Goal: Find specific page/section: Find specific page/section

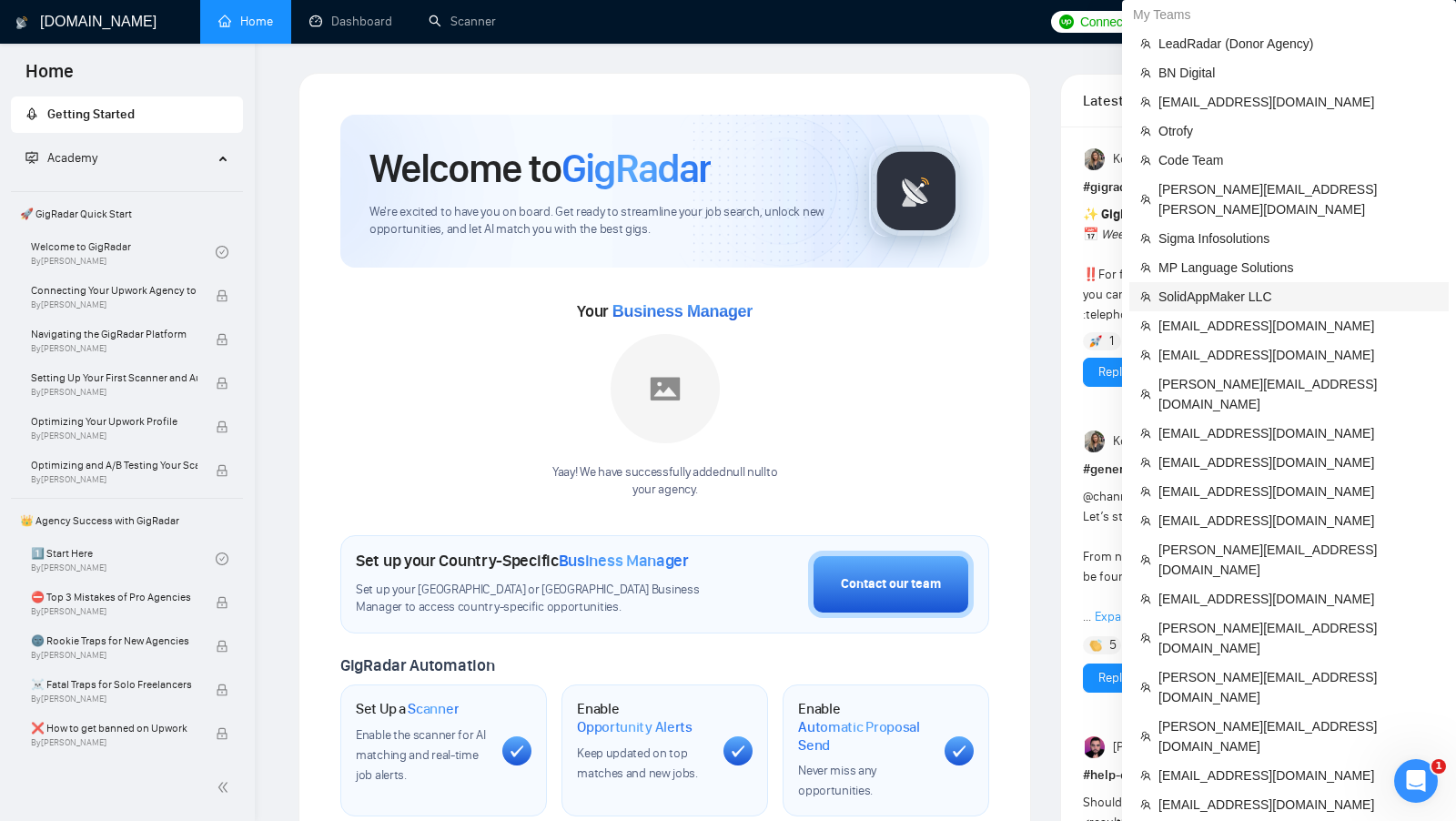
click at [1247, 286] on span "SolidAppMaker LLC" at bounding box center [1298, 296] width 279 height 20
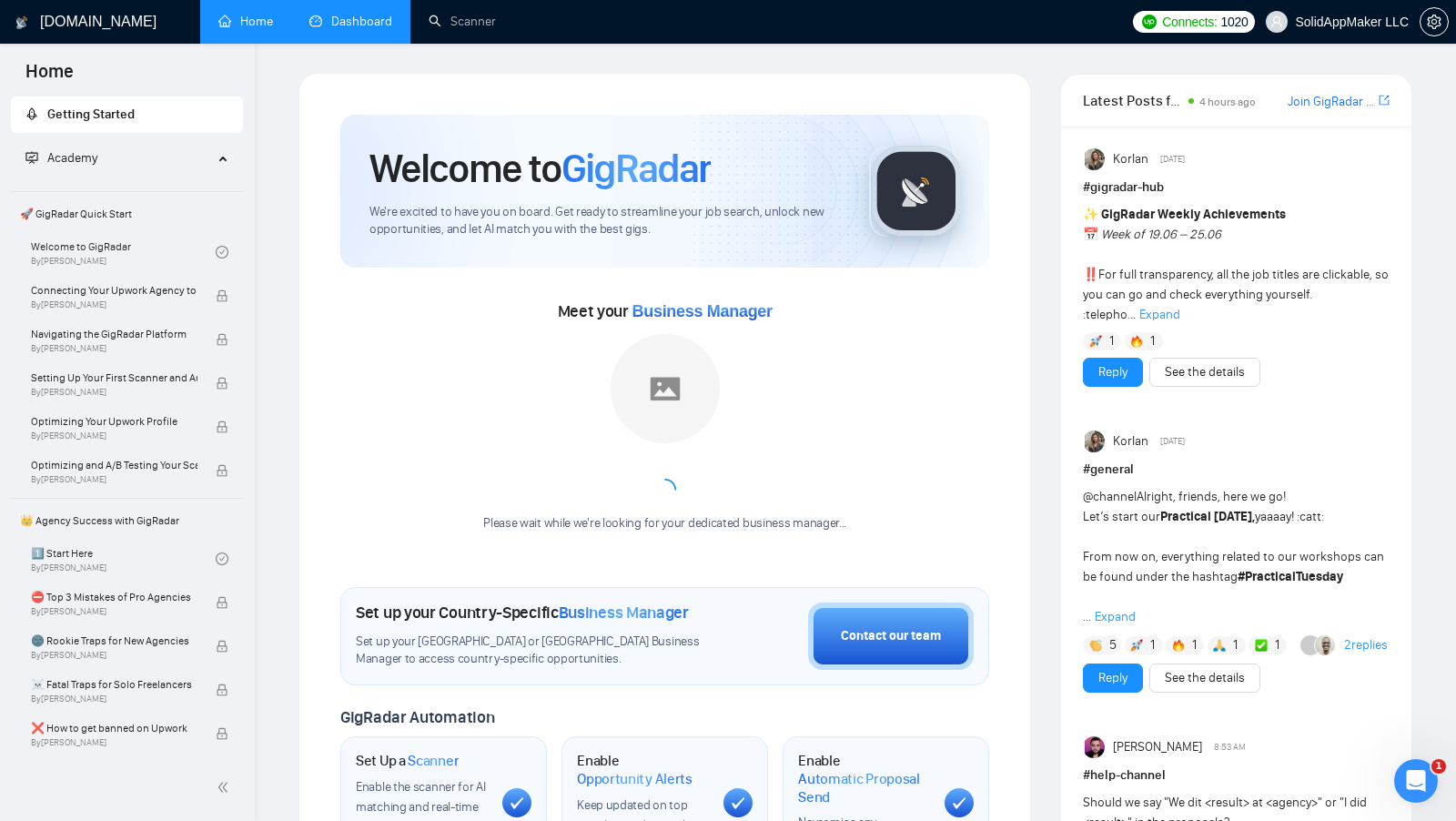
click at [309, 29] on link "Dashboard" at bounding box center [350, 22] width 83 height 16
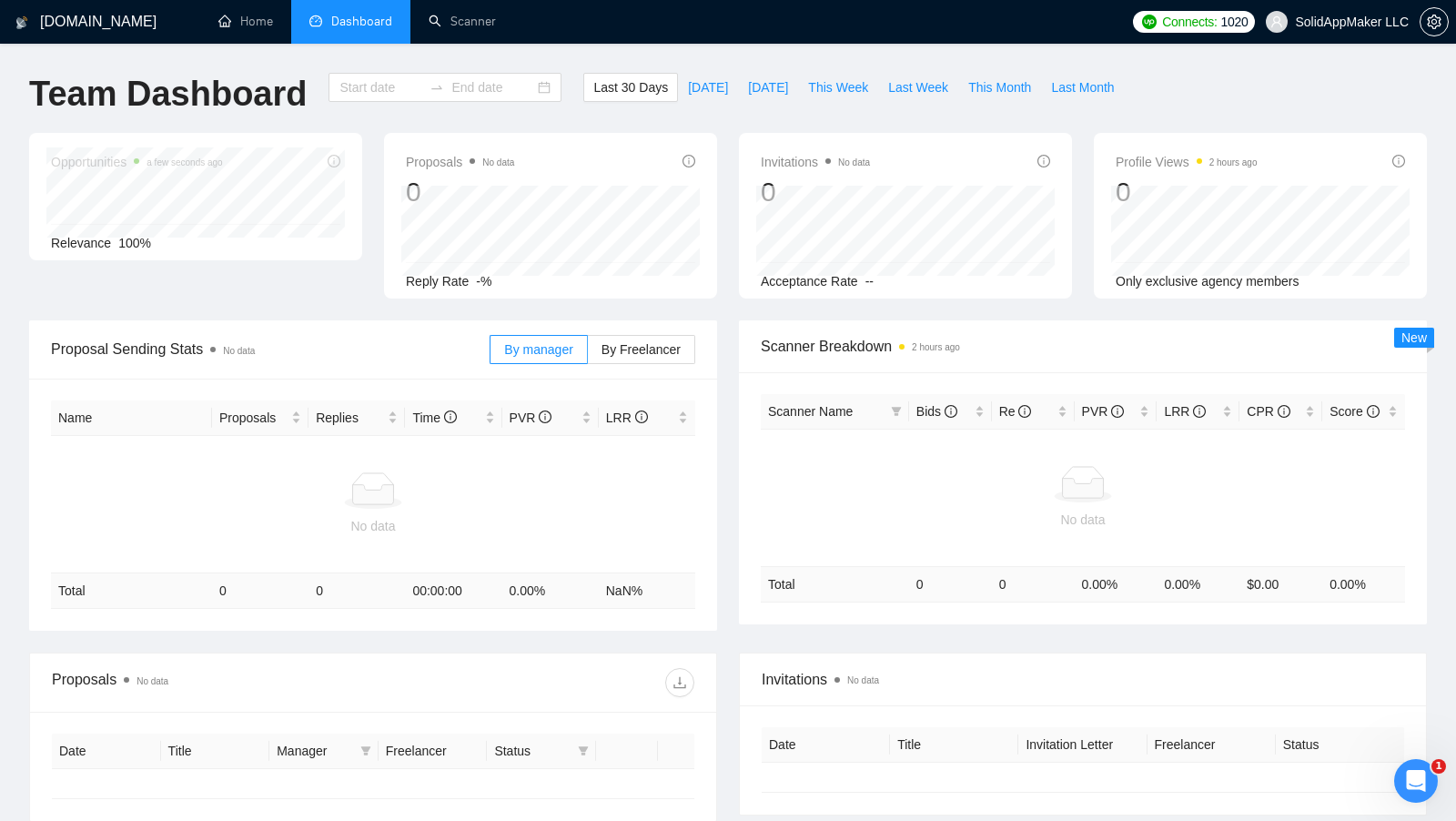
type input "2025-07-14"
type input "2025-08-13"
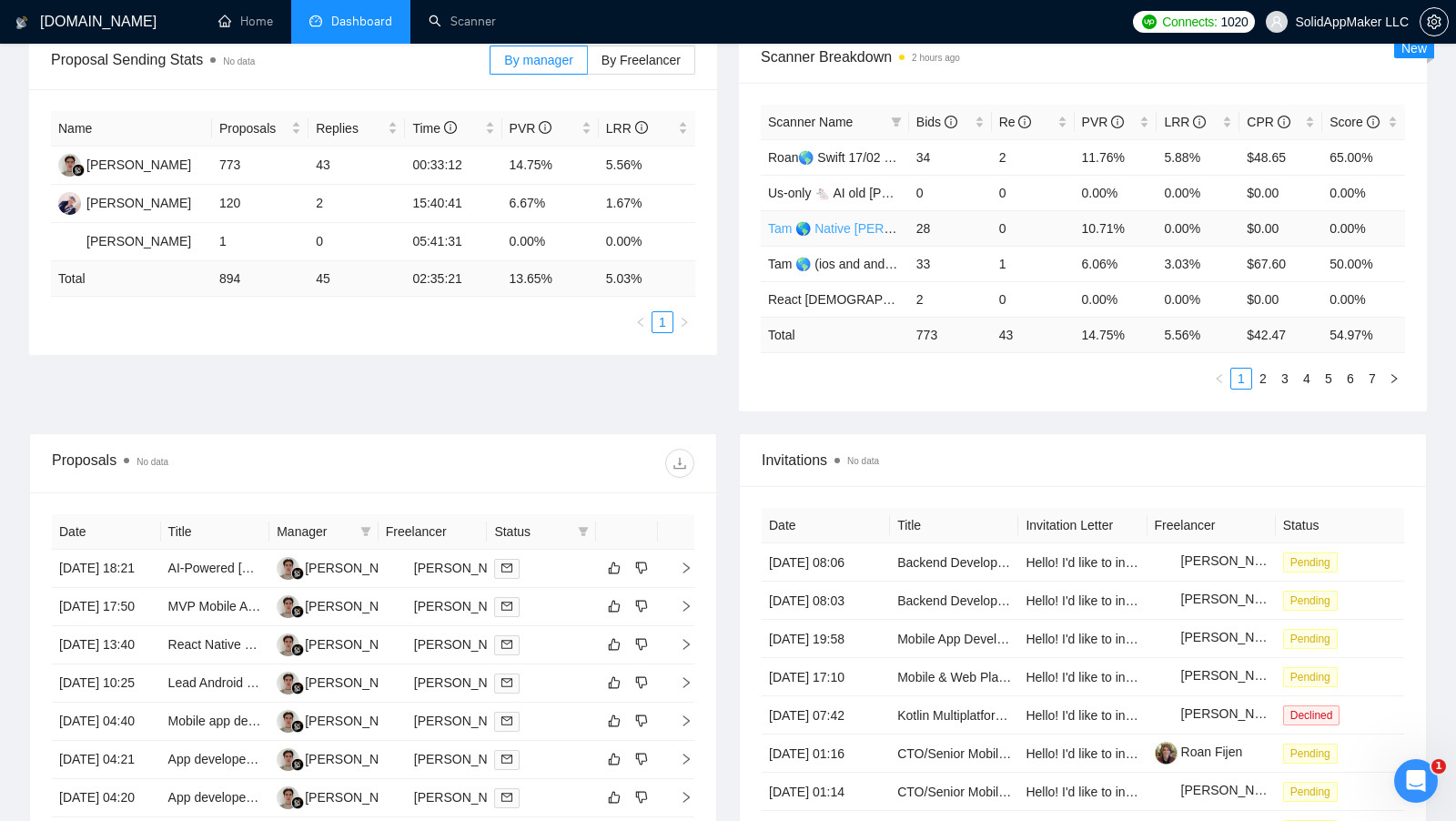
scroll to position [332, 0]
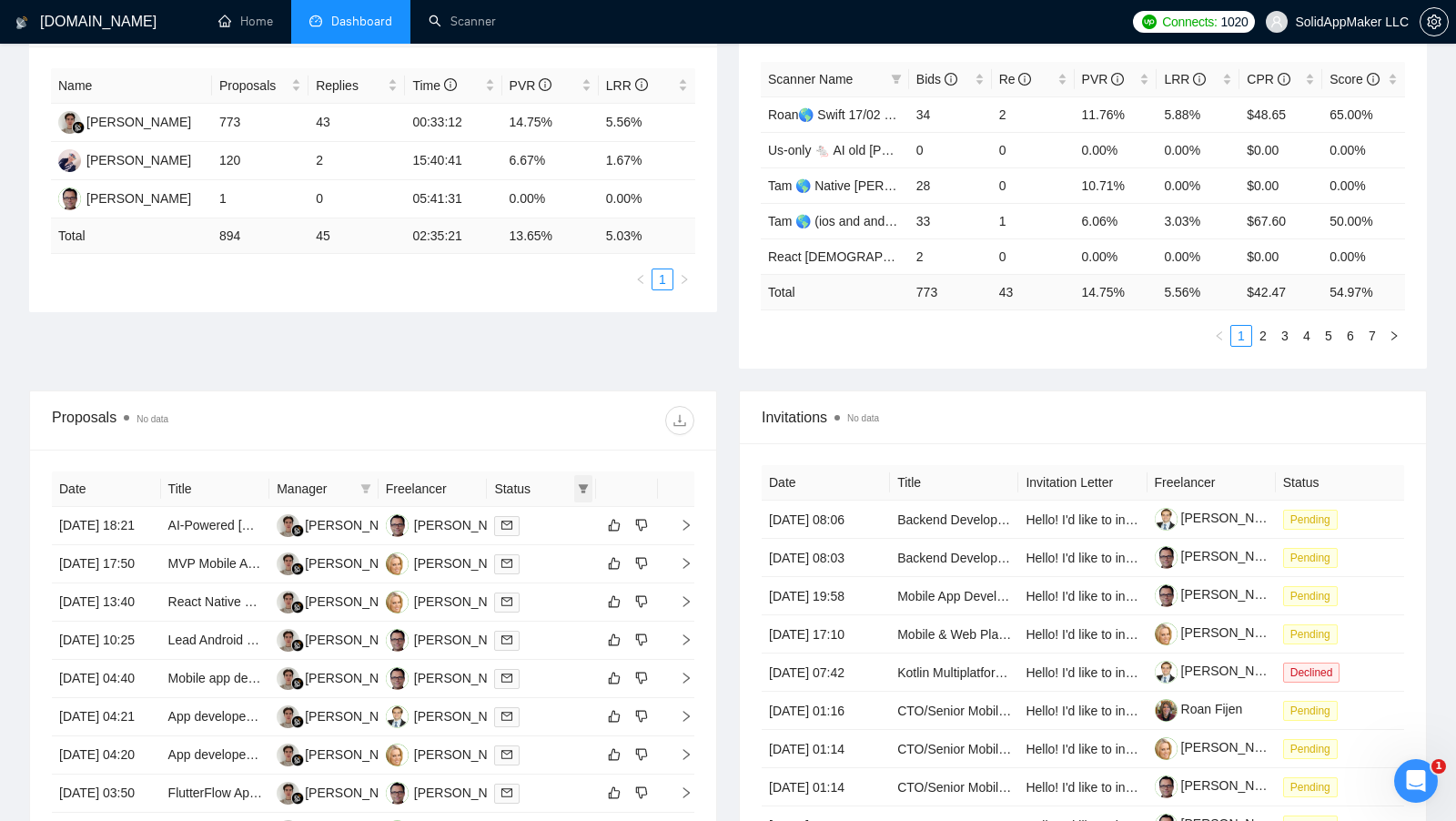
click at [578, 483] on icon "filter" at bounding box center [583, 488] width 11 height 11
click at [543, 511] on span "Chat" at bounding box center [537, 519] width 88 height 20
checkbox input "true"
click at [573, 471] on div "Date Title Manager Freelancer Status 13 Aug, 2025 18:21 AI-Powered Bible App De…" at bounding box center [373, 697] width 643 height 454
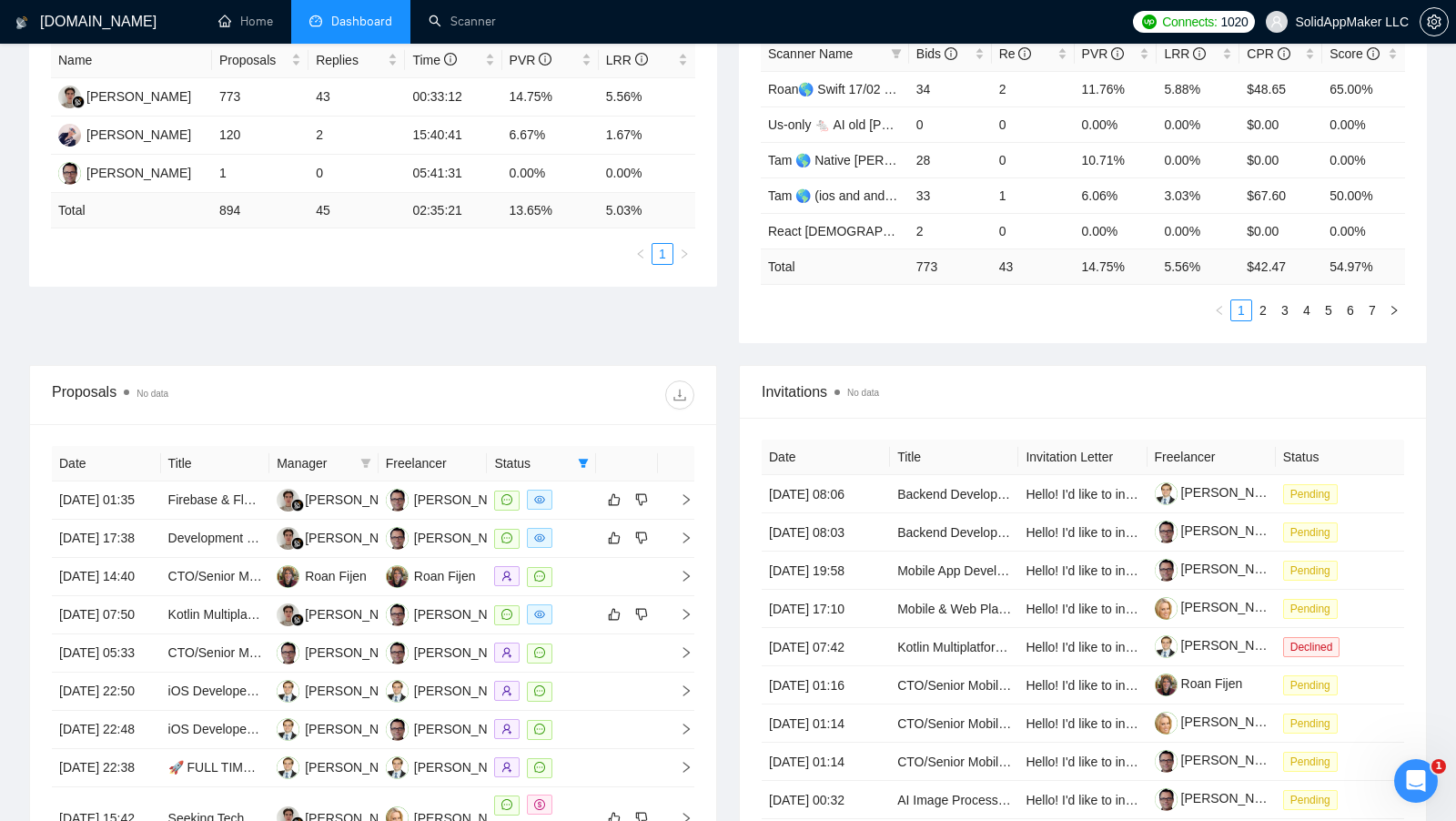
scroll to position [367, 0]
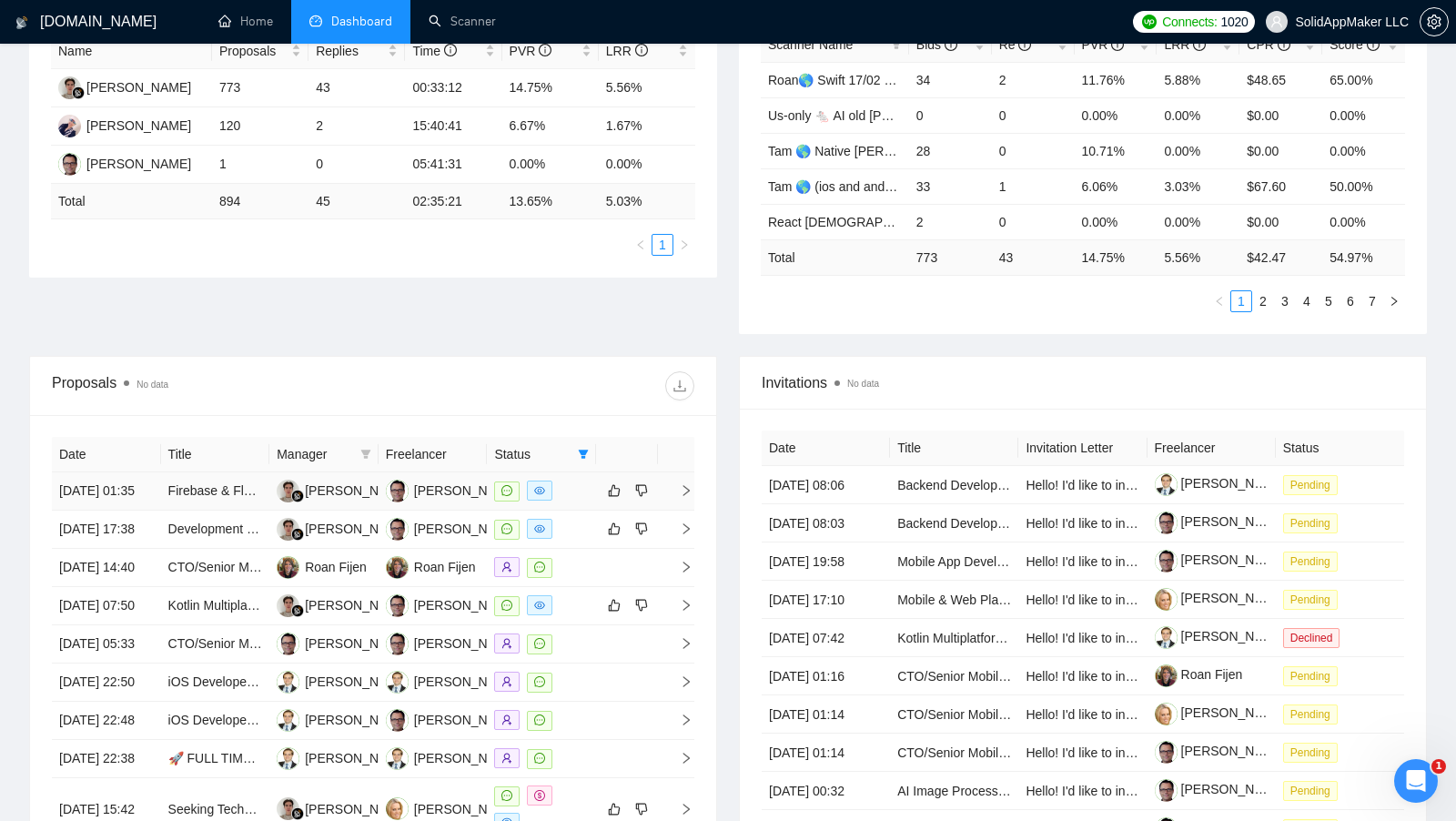
click at [565, 509] on td at bounding box center [541, 491] width 109 height 38
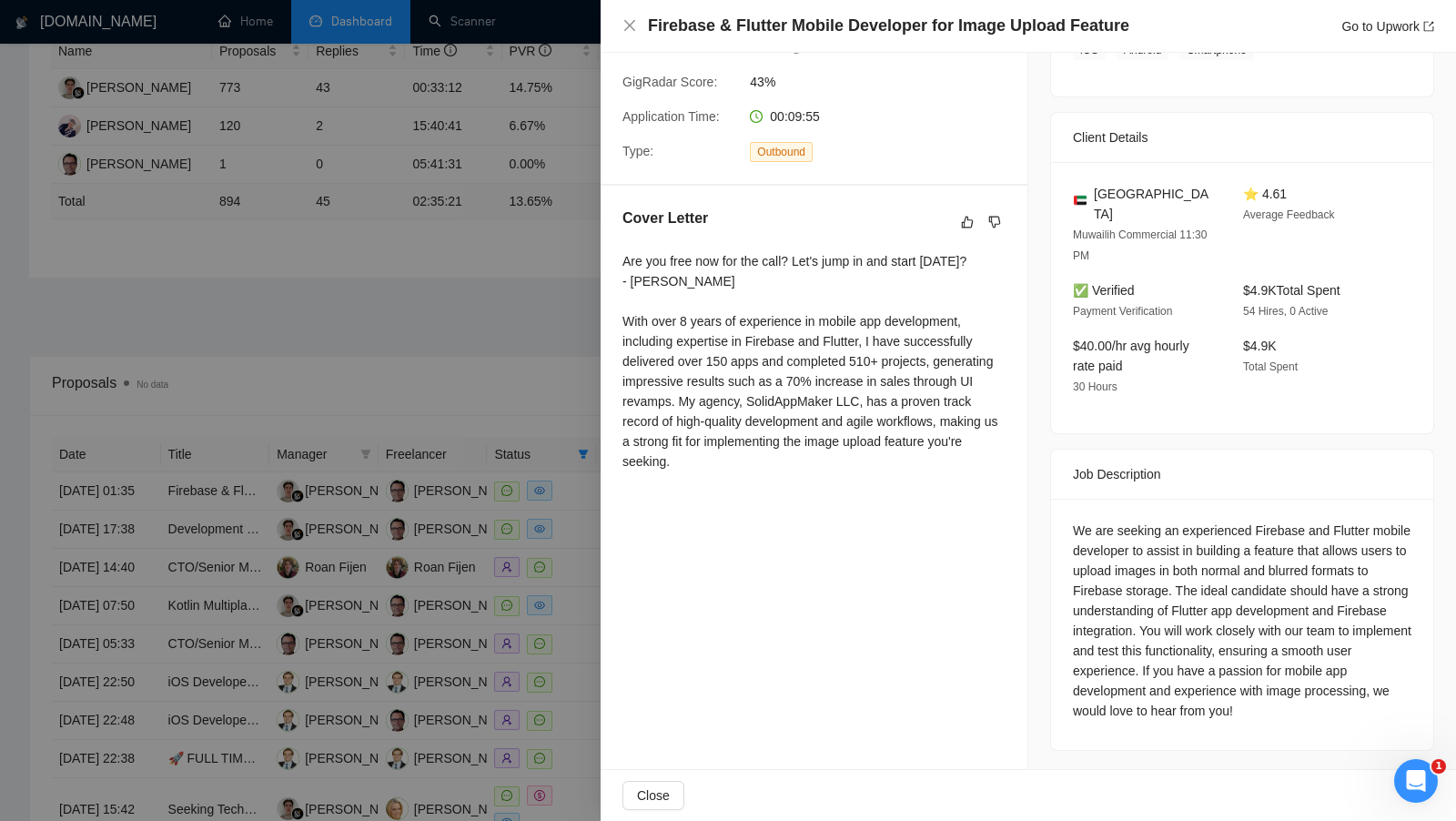
scroll to position [380, 0]
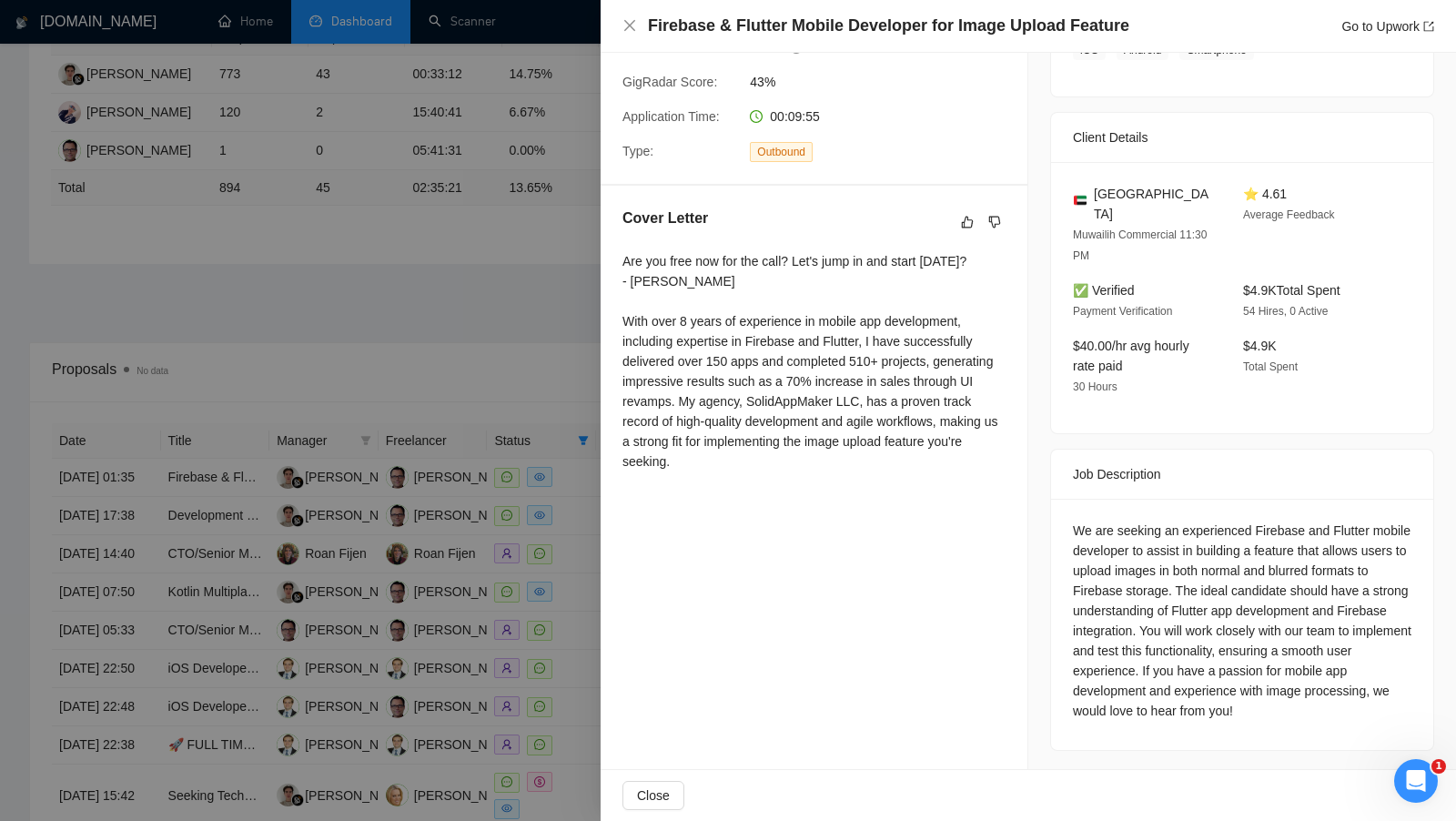
click at [500, 359] on div at bounding box center [728, 410] width 1456 height 821
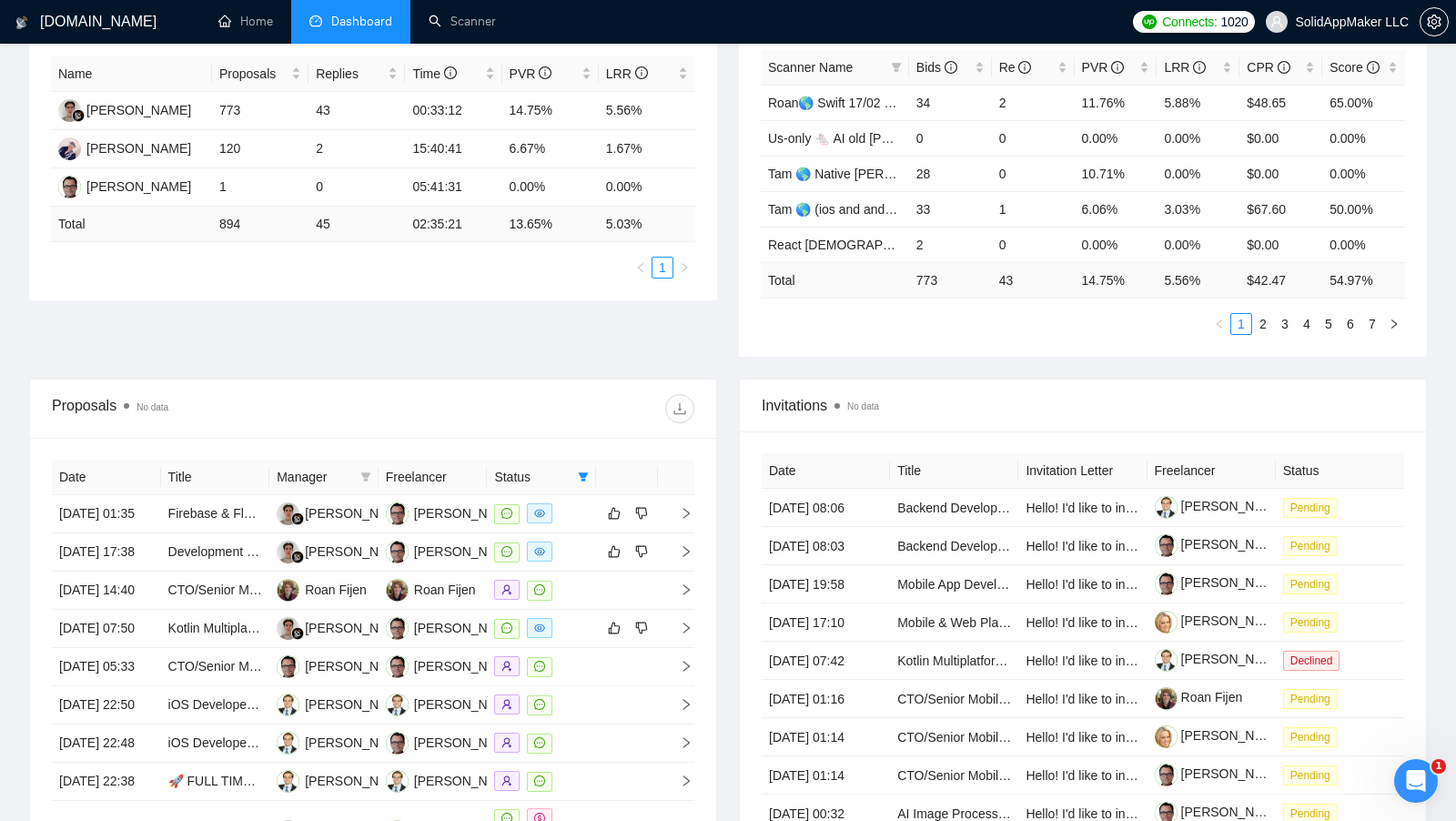
scroll to position [334, 0]
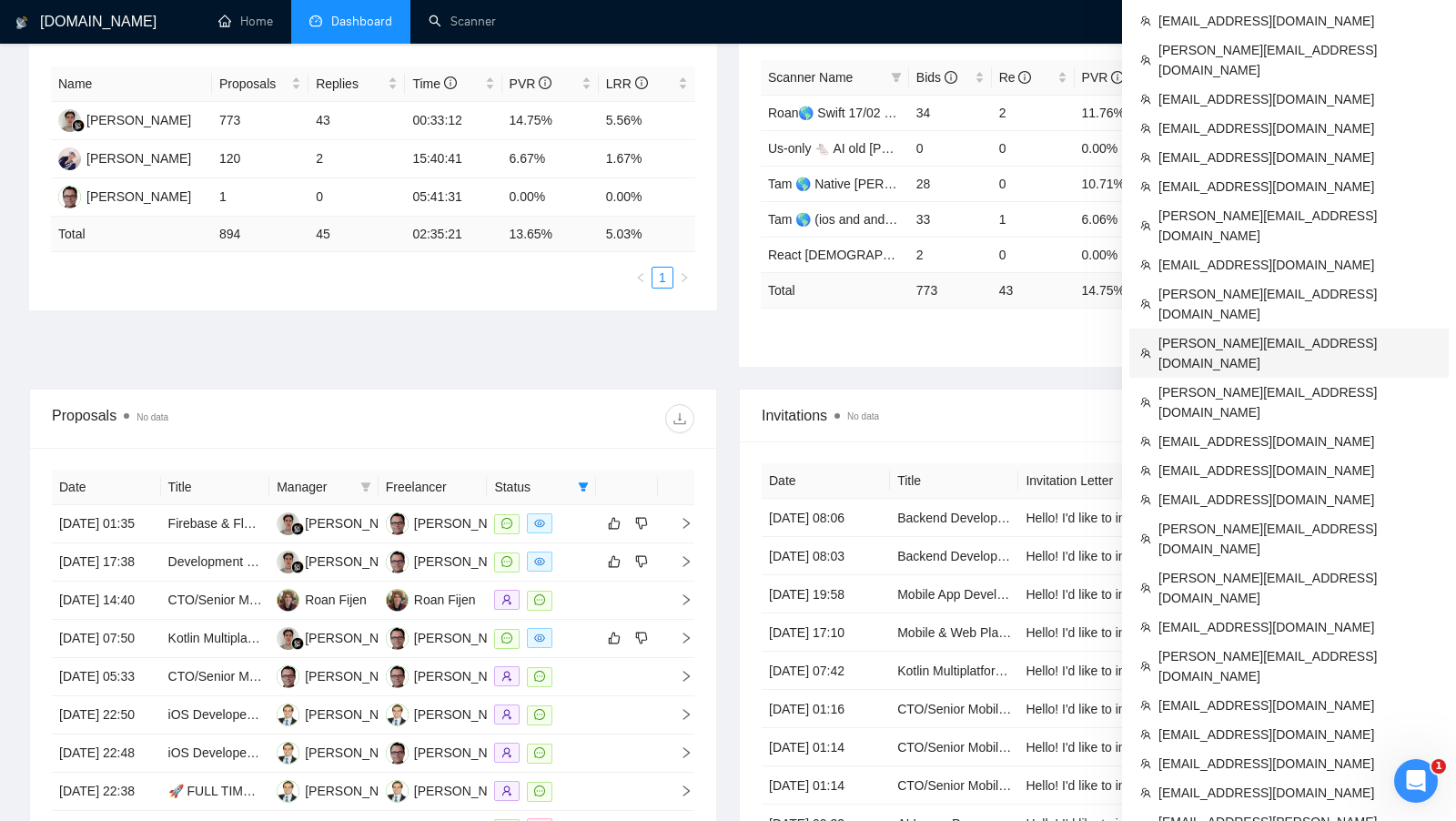
click at [1273, 333] on span "[PERSON_NAME][EMAIL_ADDRESS][DOMAIN_NAME]" at bounding box center [1298, 353] width 279 height 40
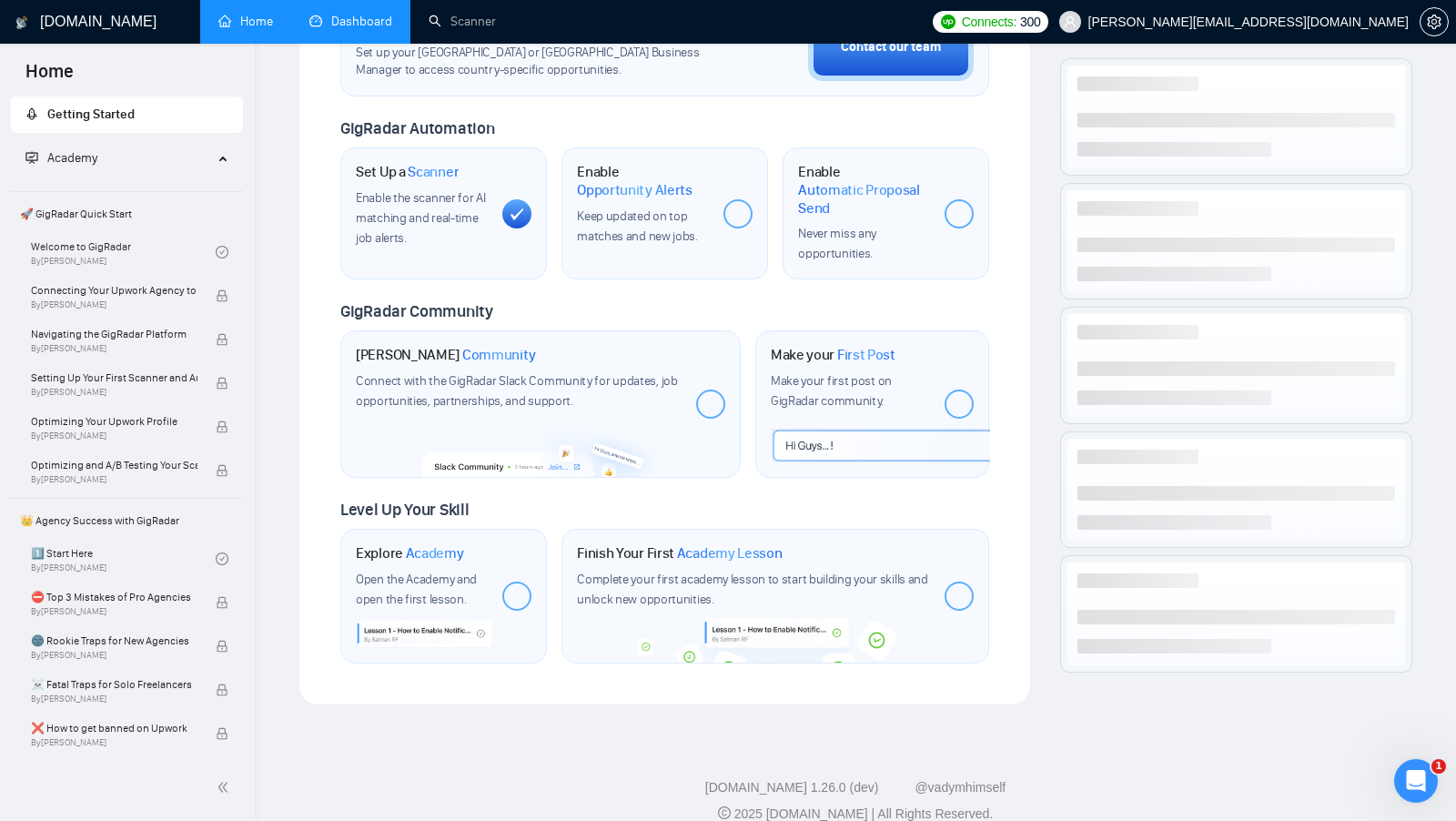
click at [388, 23] on link "Dashboard" at bounding box center [350, 22] width 83 height 16
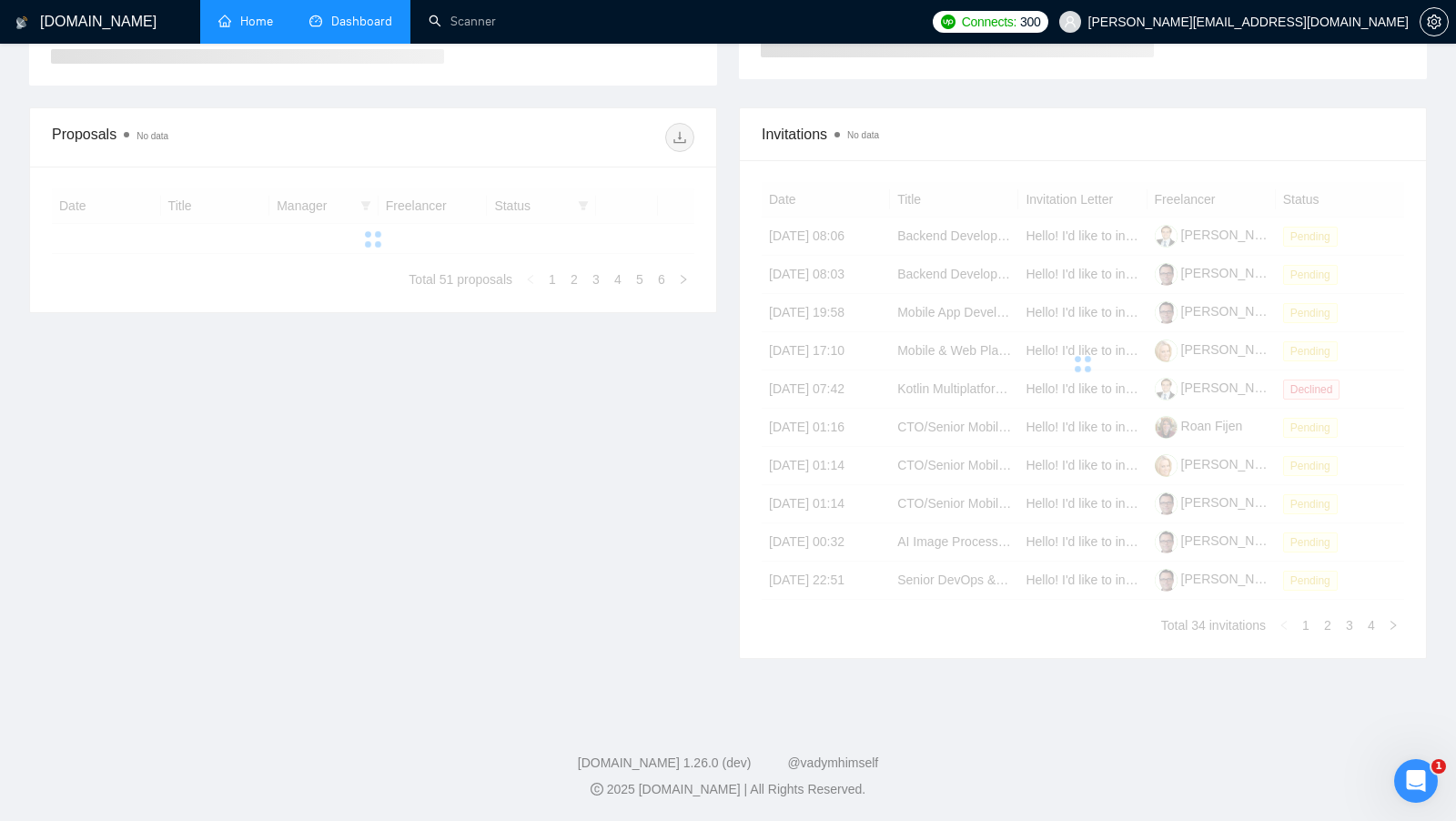
type input "2025-07-14"
type input "2025-08-13"
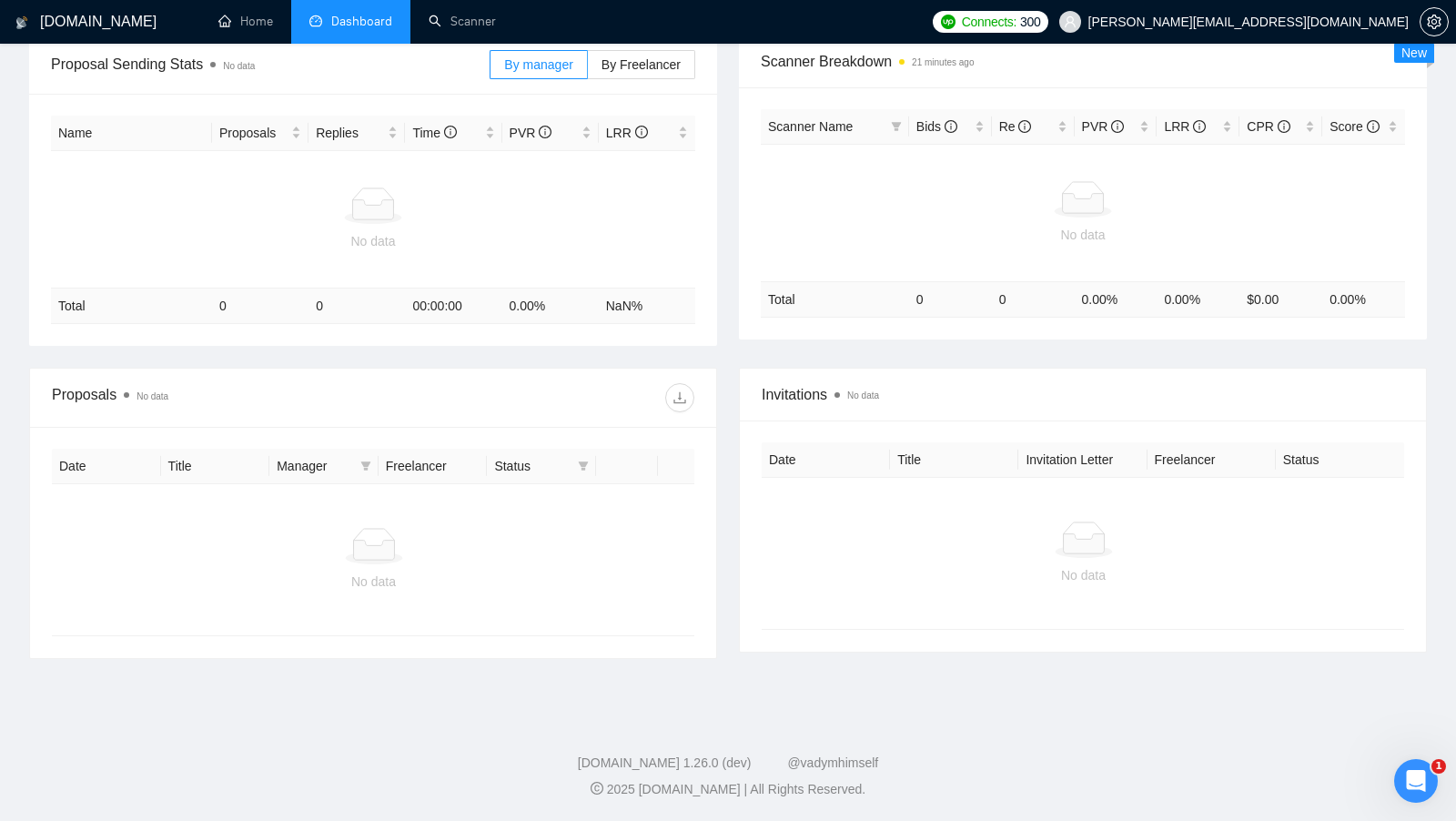
scroll to position [177, 0]
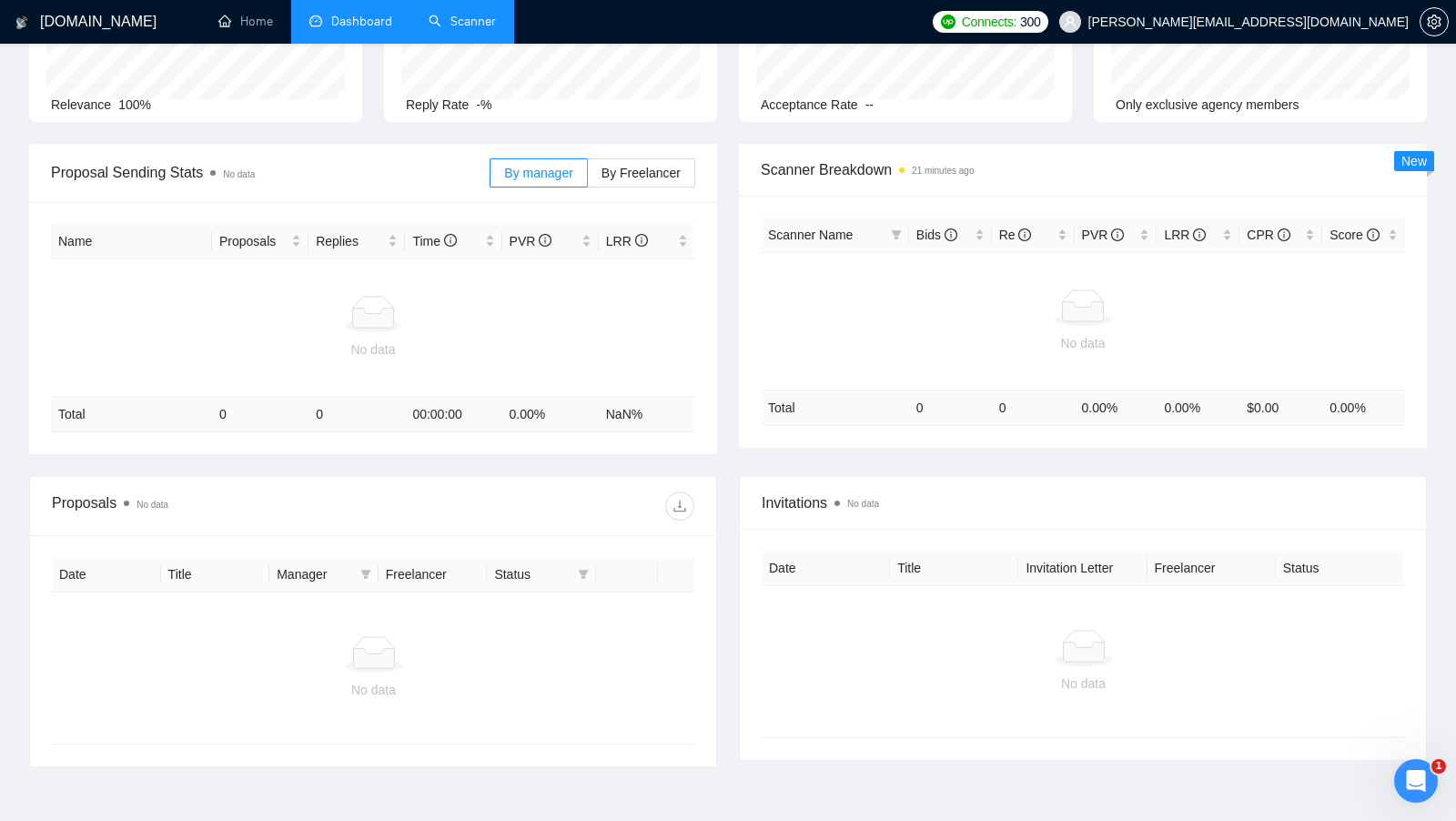
click at [455, 28] on link "Scanner" at bounding box center [462, 22] width 67 height 16
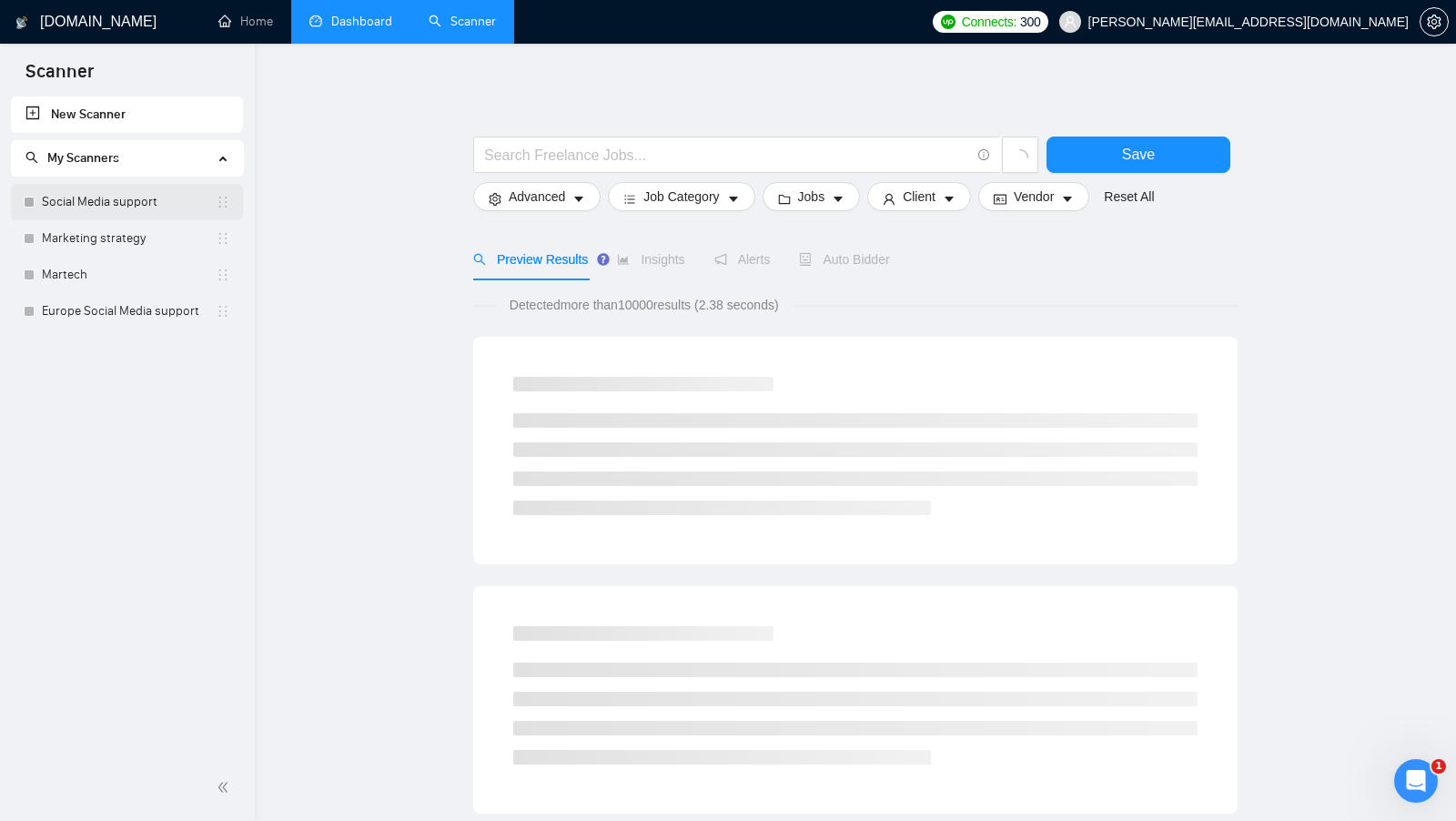
click at [133, 200] on link "Social Media support" at bounding box center [129, 202] width 174 height 36
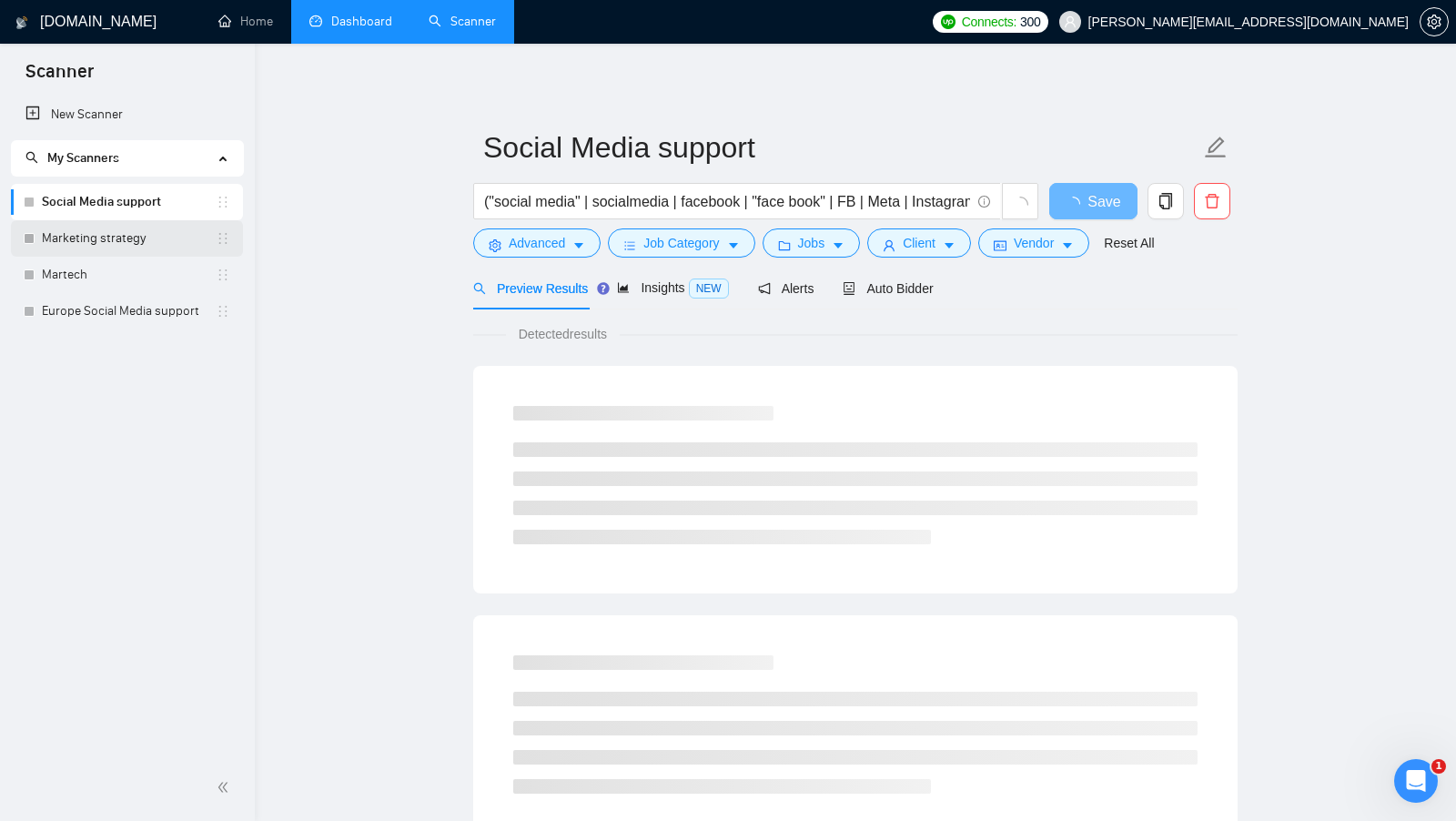
click at [136, 230] on link "Marketing strategy" at bounding box center [129, 238] width 174 height 36
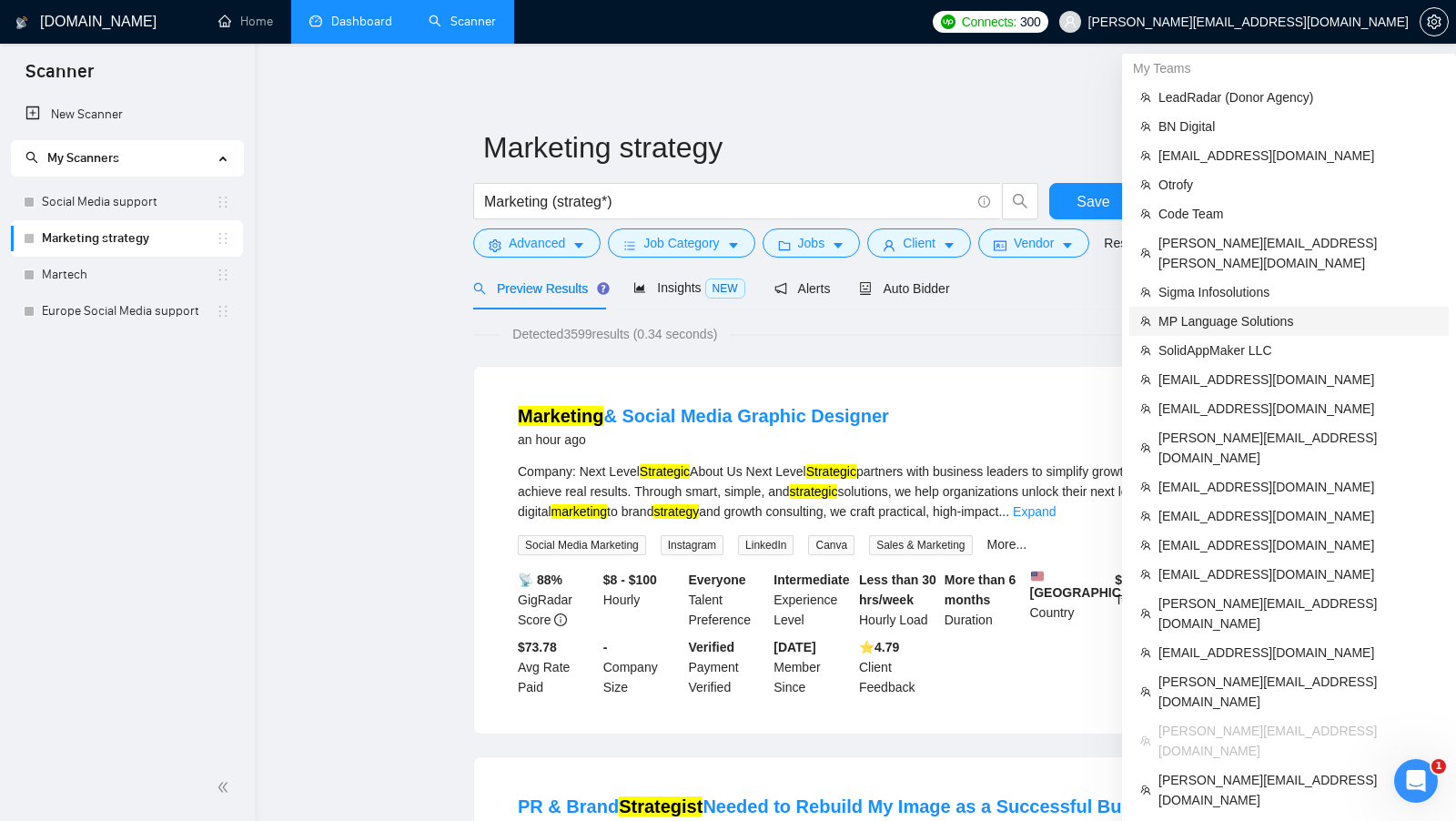
click at [1211, 311] on span "MP Language Solutions" at bounding box center [1298, 321] width 279 height 20
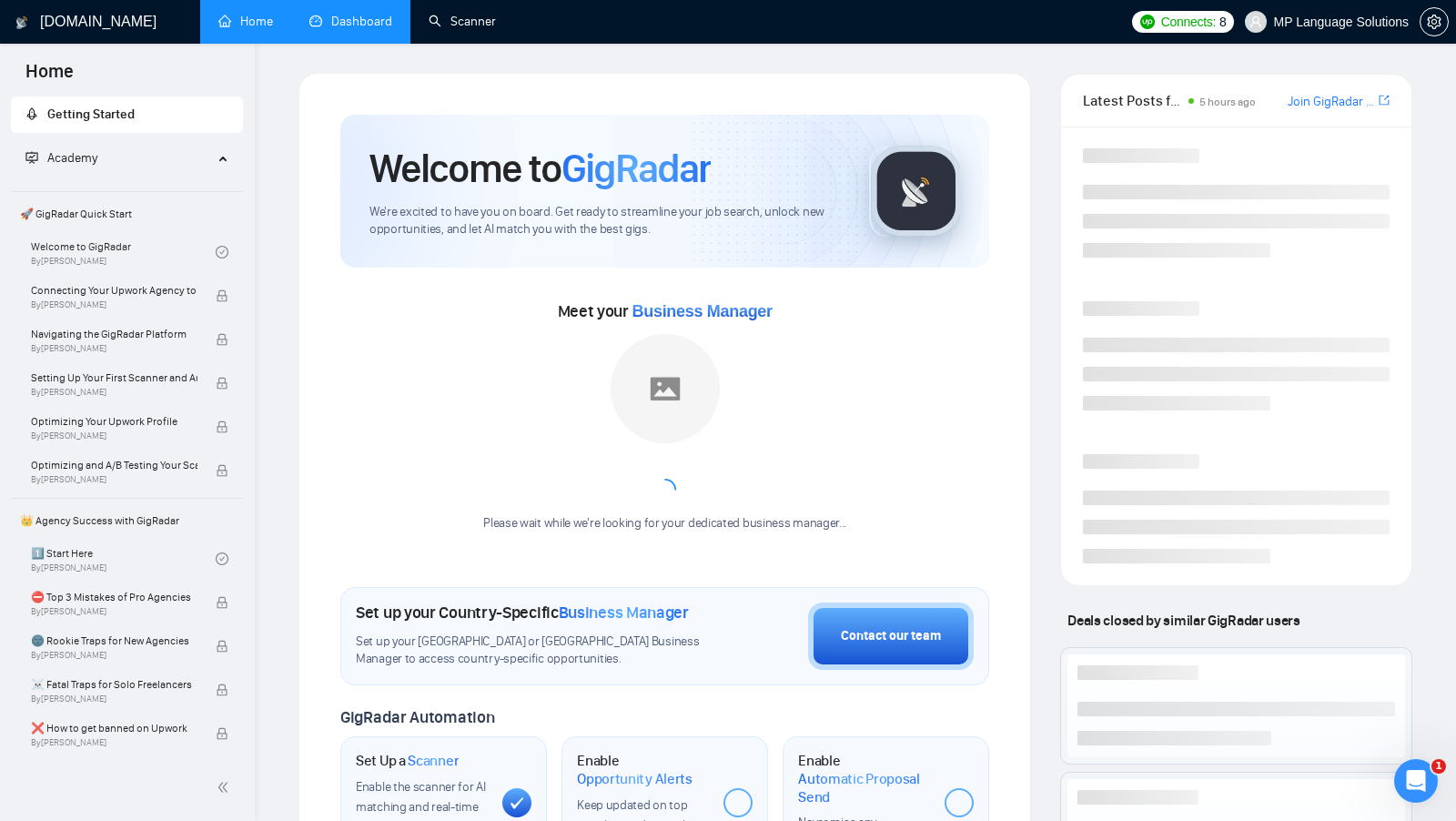
click at [360, 21] on link "Dashboard" at bounding box center [350, 22] width 83 height 16
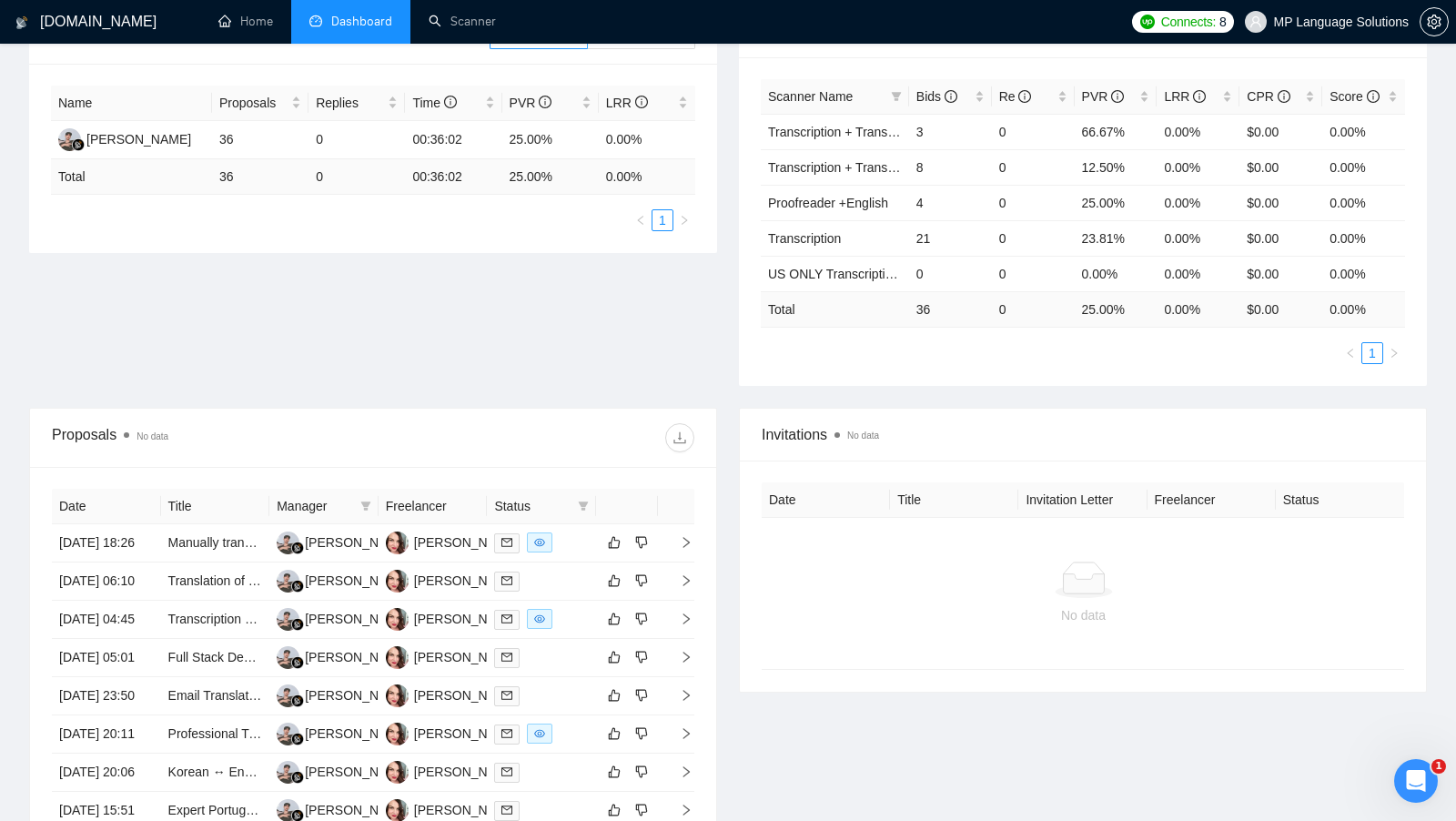
scroll to position [316, 0]
click at [579, 545] on div at bounding box center [541, 541] width 95 height 21
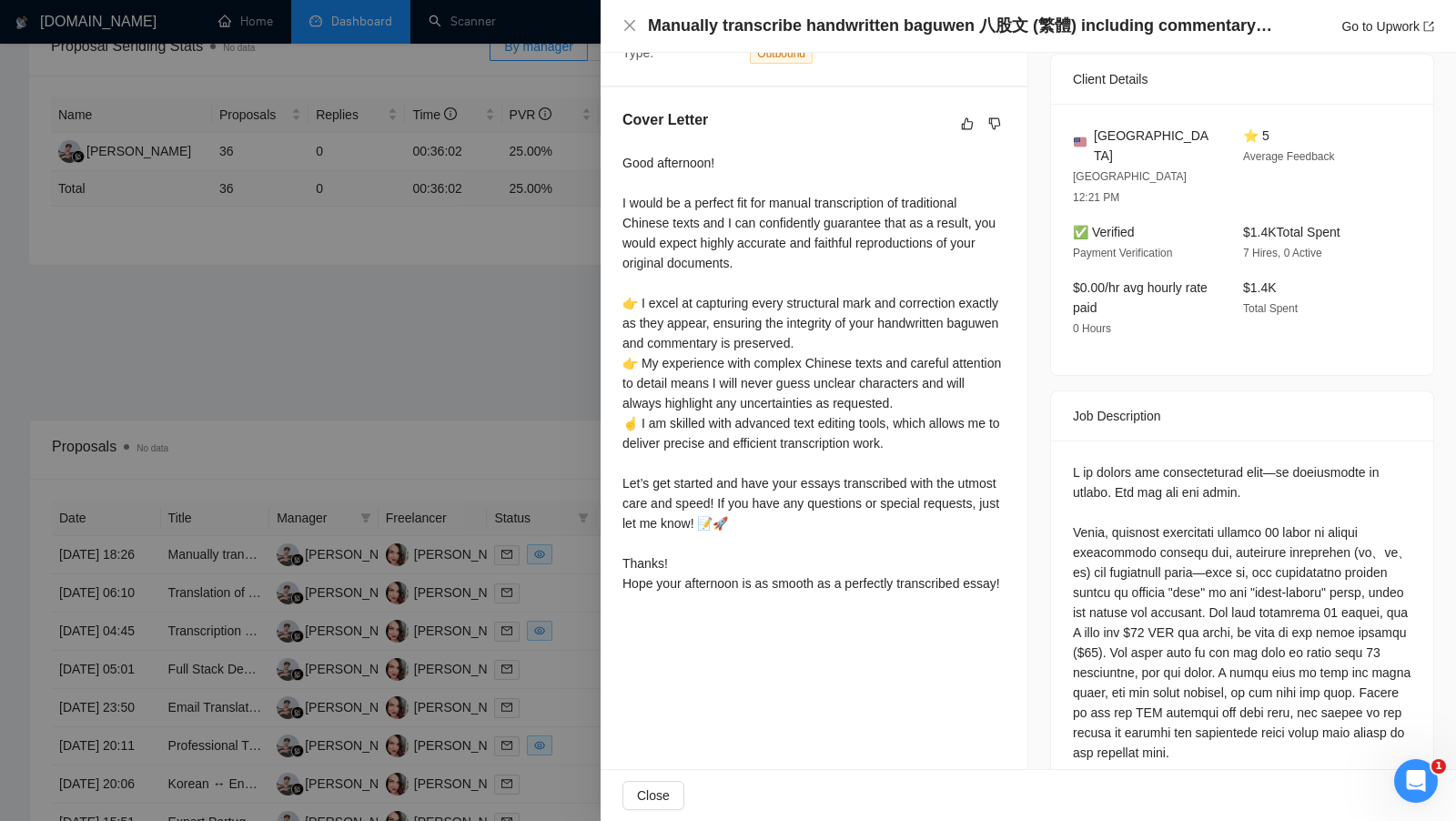
scroll to position [419, 0]
click at [473, 315] on div at bounding box center [728, 410] width 1456 height 821
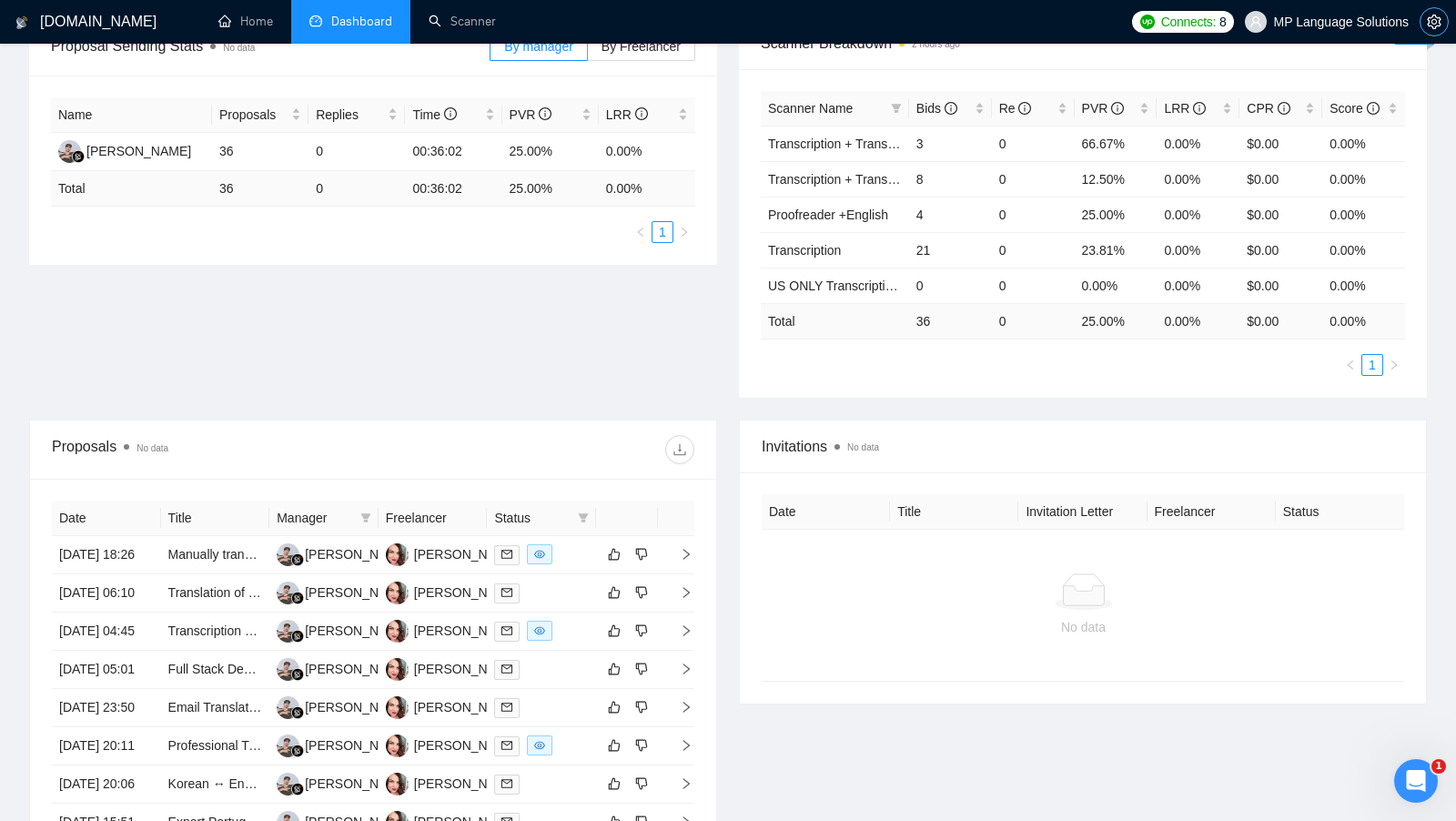
click at [1429, 18] on icon "setting" at bounding box center [1434, 22] width 15 height 15
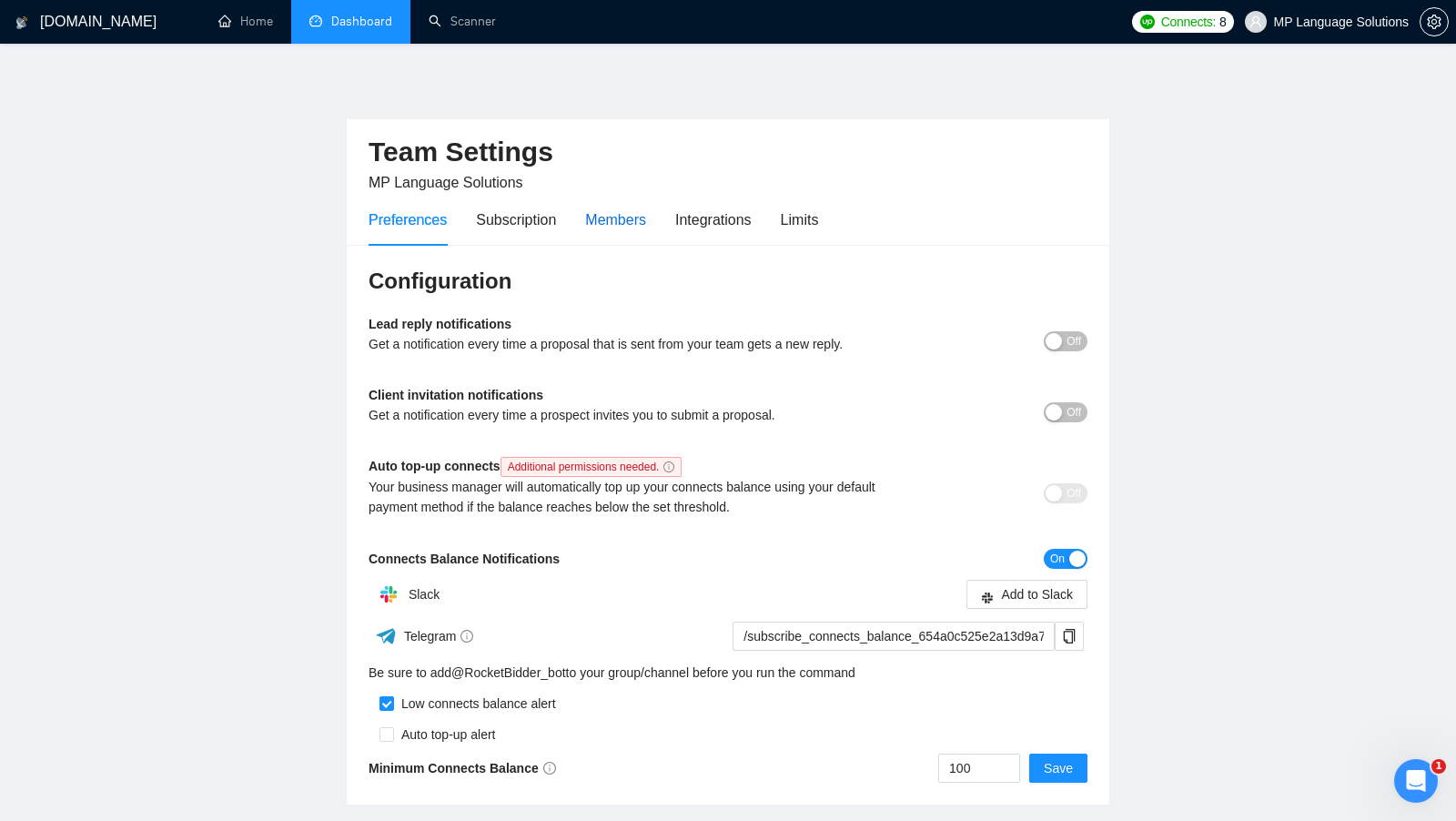
click at [596, 211] on div "Members" at bounding box center [615, 219] width 61 height 23
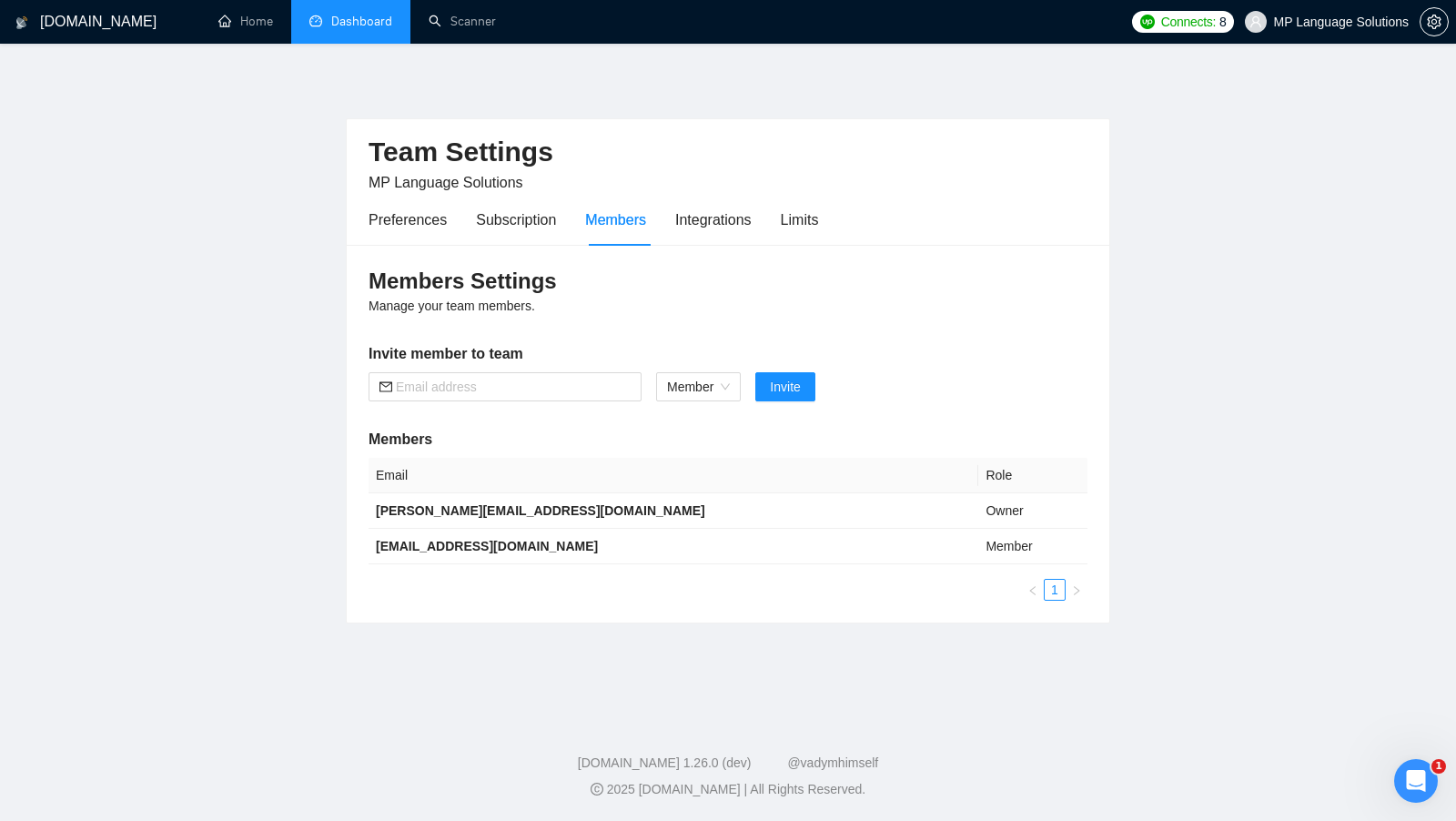
click at [344, 29] on link "Dashboard" at bounding box center [350, 22] width 83 height 16
